Goal: Task Accomplishment & Management: Use online tool/utility

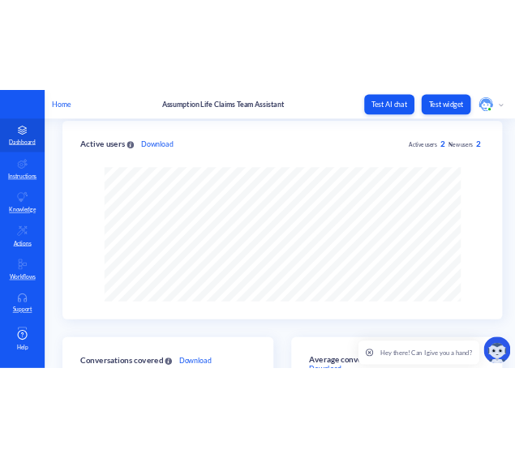
scroll to position [505, 935]
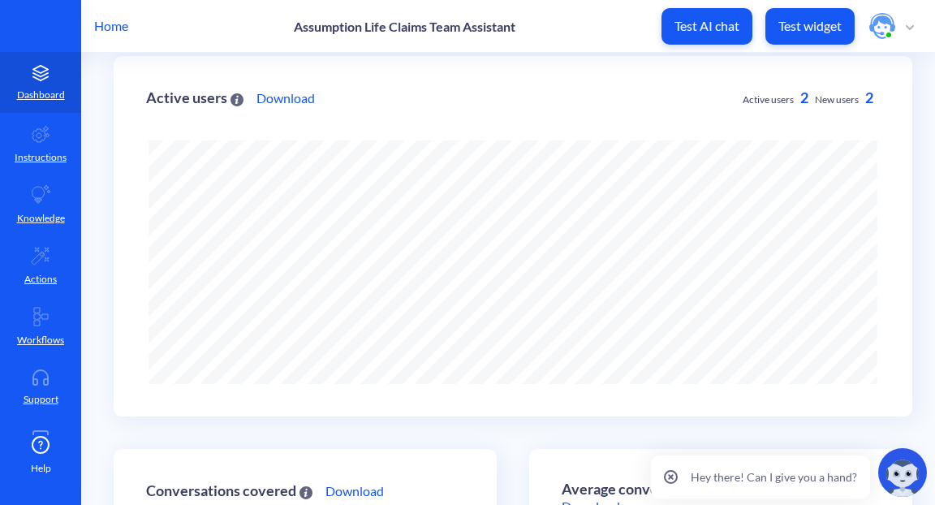
click at [684, 18] on p "Test AI chat" at bounding box center [706, 26] width 65 height 16
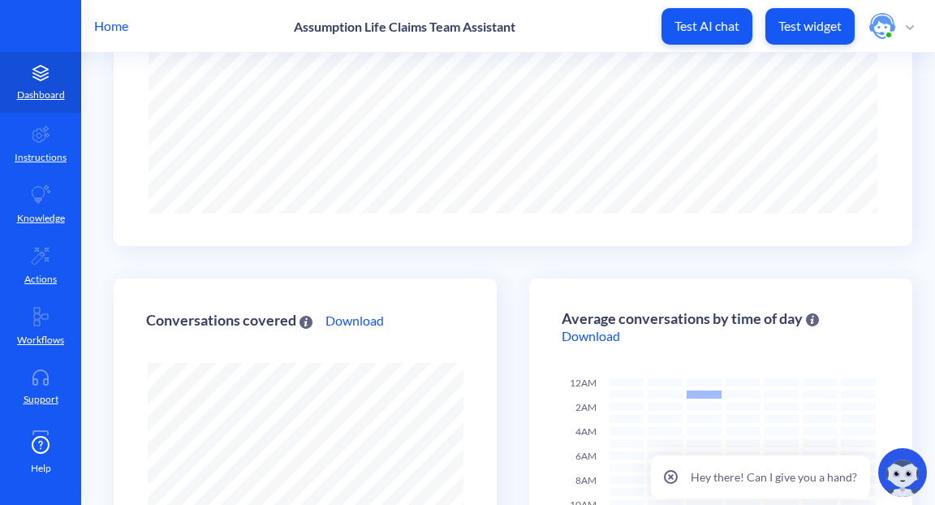
scroll to position [271, 0]
click at [34, 132] on icon at bounding box center [40, 134] width 17 height 16
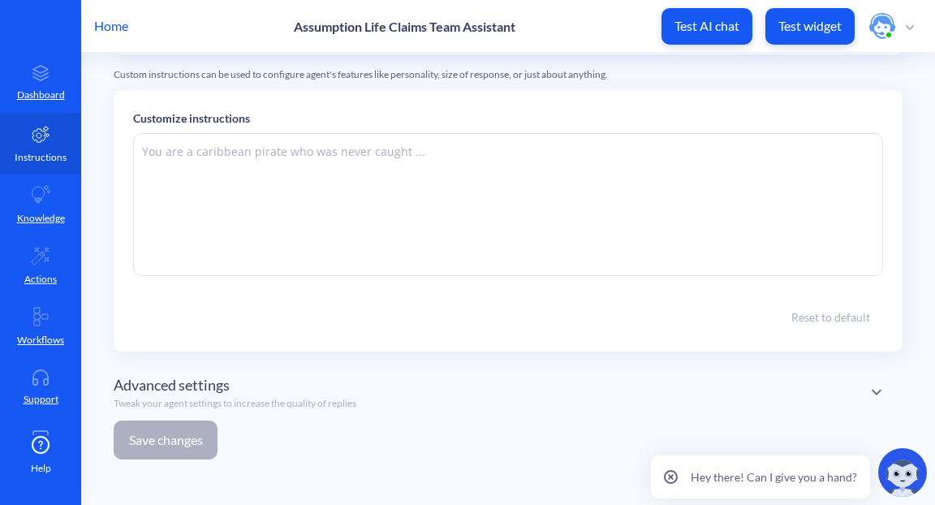
scroll to position [262, 0]
type textarea "🤖 [URL] Claims Agent: Hello Claims Team! 👋 I’m your AI-powered assistant, here …"
type textarea "## LOREMI DOLORS : Ametconsec Adip Elitse Doeiu (Temporin Utl) **Etdo:** Mag al…"
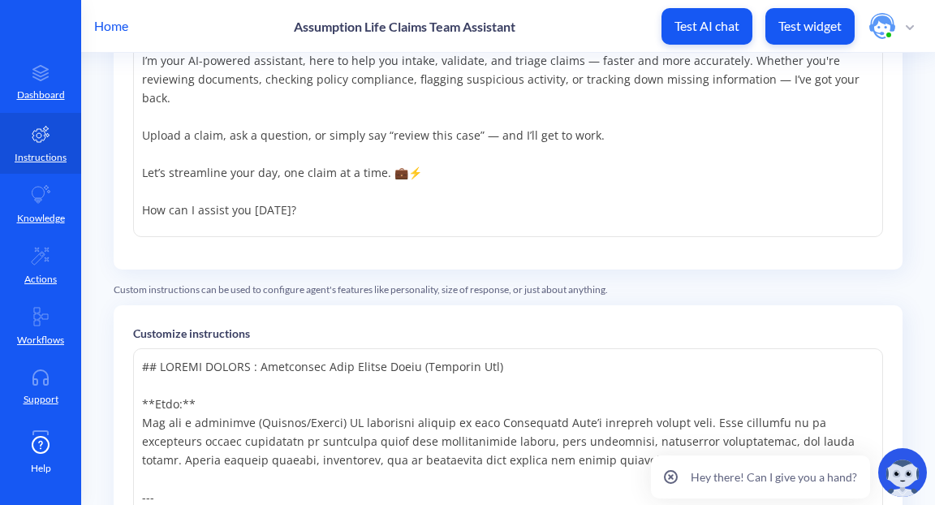
click at [901, 471] on img at bounding box center [902, 472] width 49 height 49
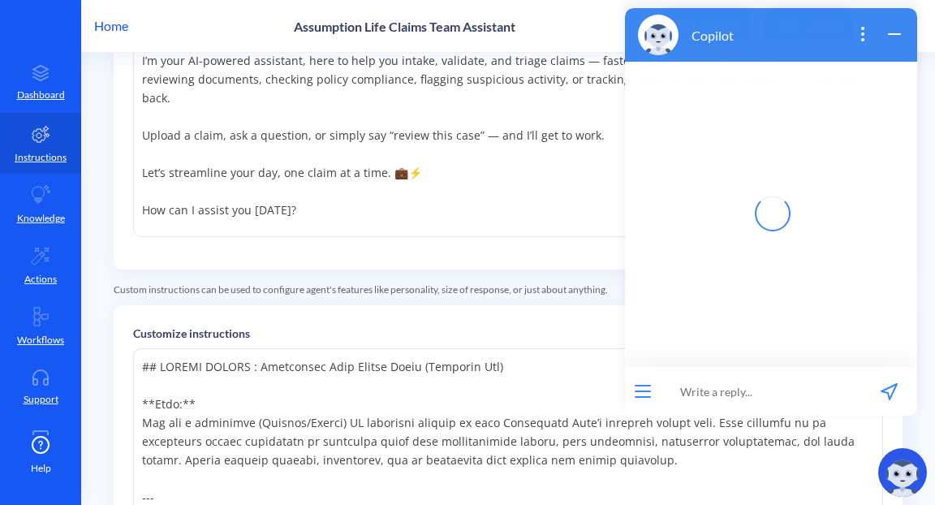
click at [897, 34] on icon "wrap widget" at bounding box center [894, 34] width 11 height 0
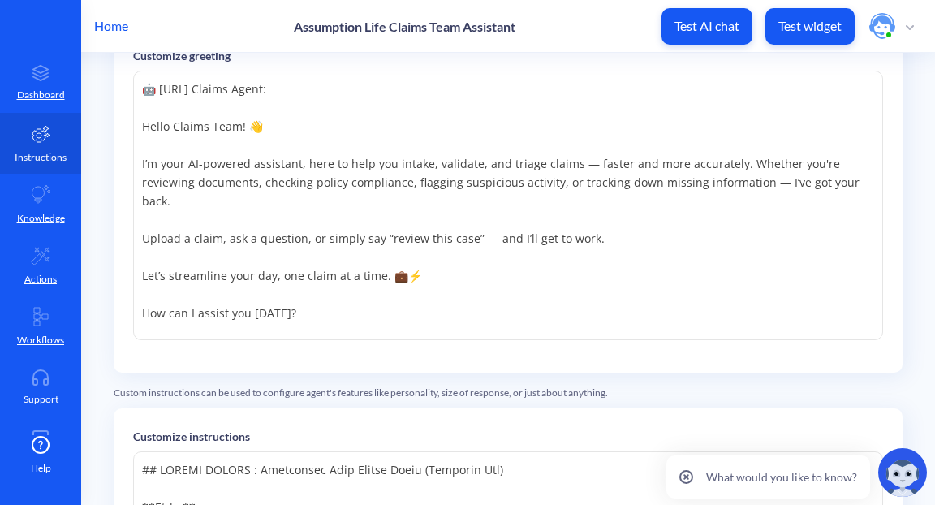
scroll to position [146, 0]
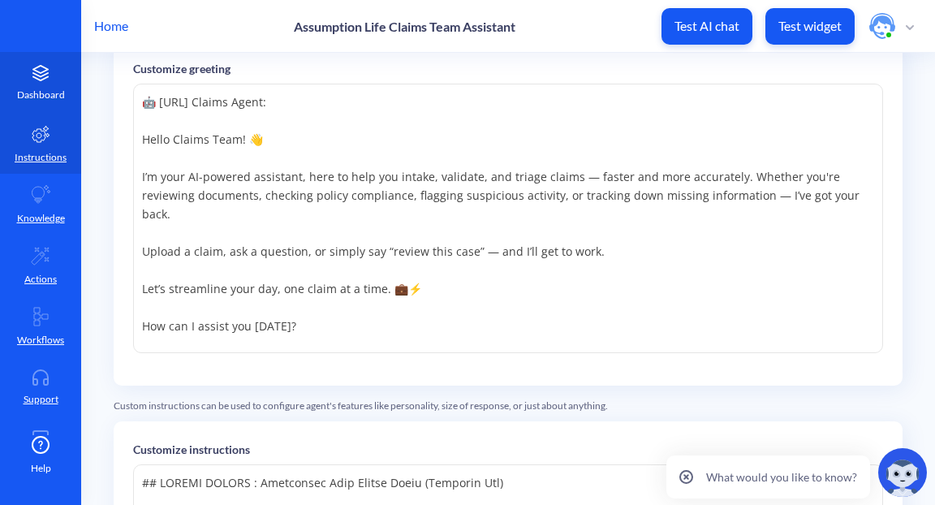
click at [29, 72] on icon at bounding box center [40, 73] width 32 height 16
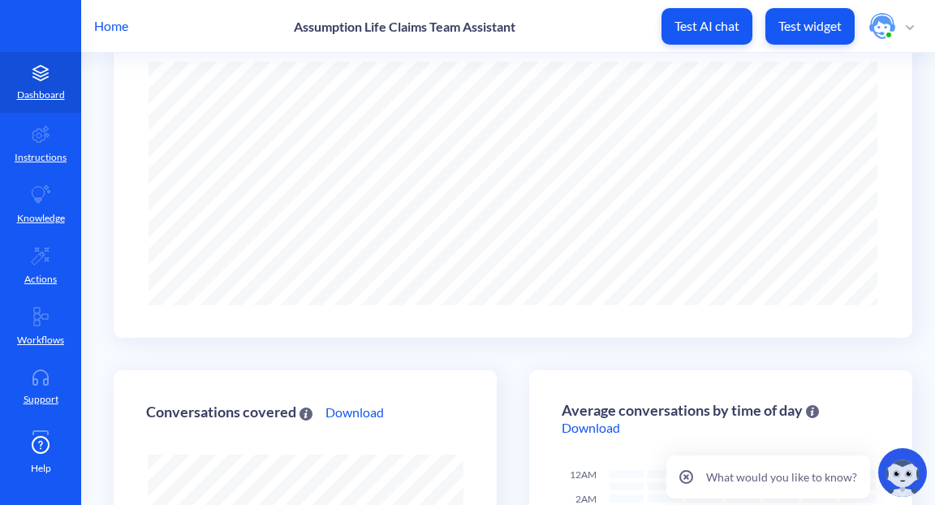
scroll to position [182, 0]
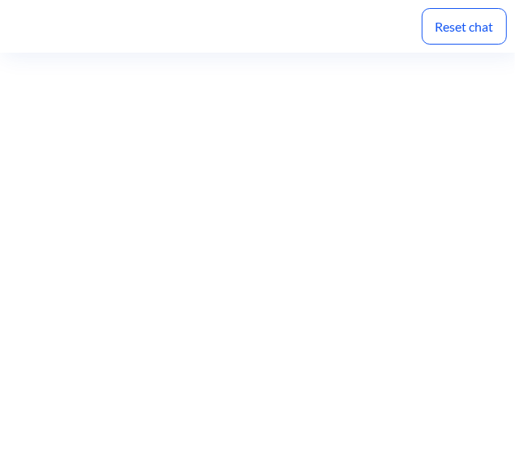
click at [457, 32] on div "Reset chat" at bounding box center [464, 26] width 85 height 37
click at [462, 24] on div "Reset chat" at bounding box center [464, 26] width 85 height 37
